Goal: Information Seeking & Learning: Learn about a topic

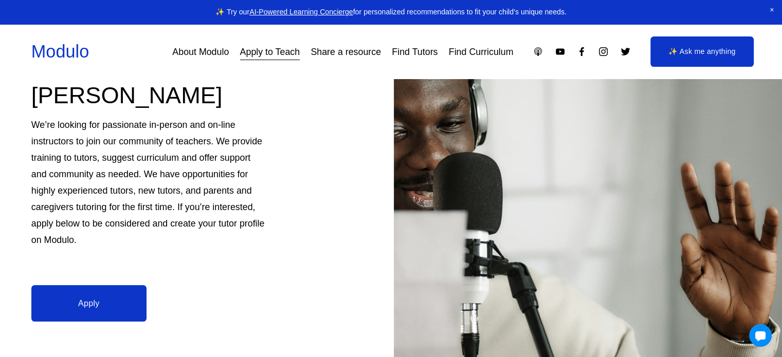
scroll to position [141, 0]
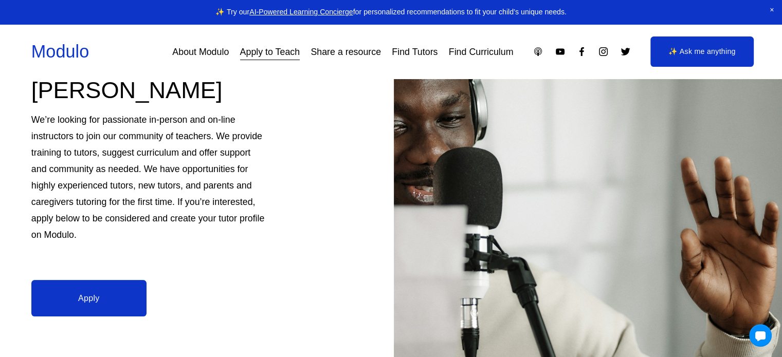
click at [90, 300] on link "Apply" at bounding box center [88, 298] width 115 height 36
click at [201, 50] on link "About Modulo" at bounding box center [200, 52] width 57 height 18
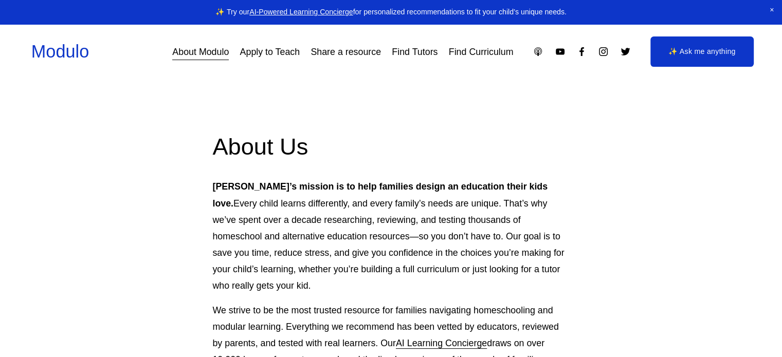
click at [201, 50] on link "About Modulo" at bounding box center [200, 52] width 57 height 18
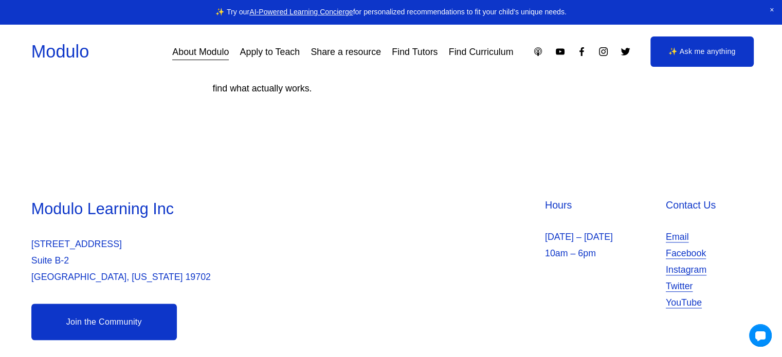
scroll to position [1056, 0]
